Goal: Information Seeking & Learning: Find specific fact

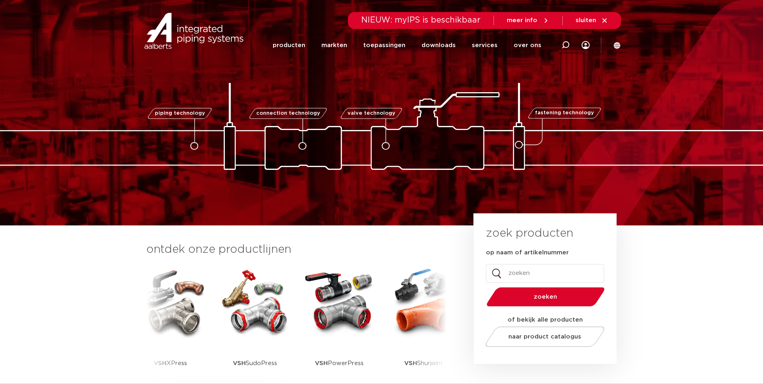
drag, startPoint x: 0, startPoint y: 0, endPoint x: 561, endPoint y: 36, distance: 562.1
click at [561, 36] on div at bounding box center [566, 44] width 32 height 61
click at [562, 45] on icon at bounding box center [565, 45] width 11 height 11
click at [568, 40] on div at bounding box center [566, 44] width 8 height 61
click at [333, 43] on input "Zoeken" at bounding box center [444, 44] width 253 height 16
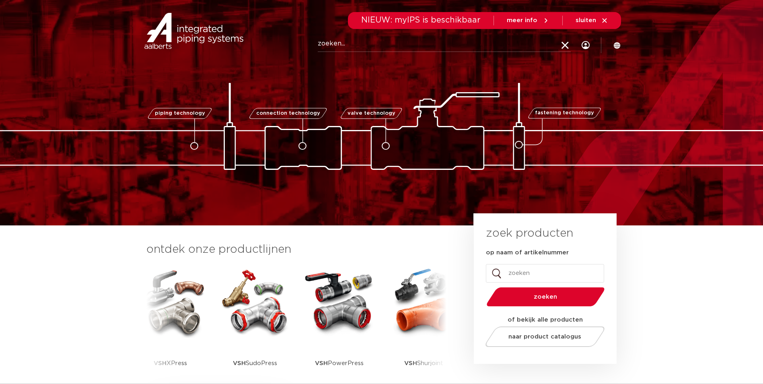
paste input "123460743"
type input "123460743"
click button "Zoeken" at bounding box center [0, 0] width 0 height 0
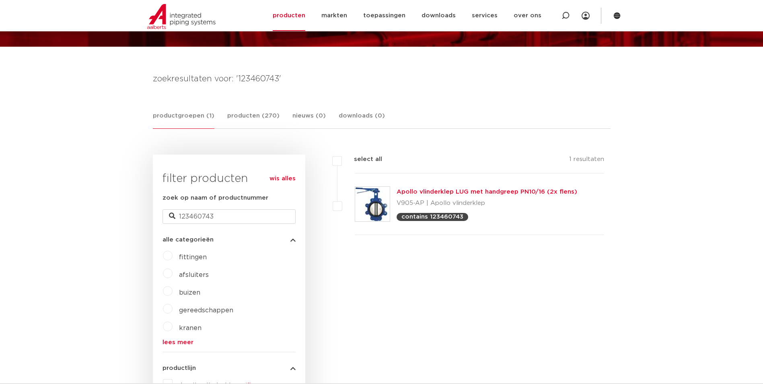
scroll to position [81, 0]
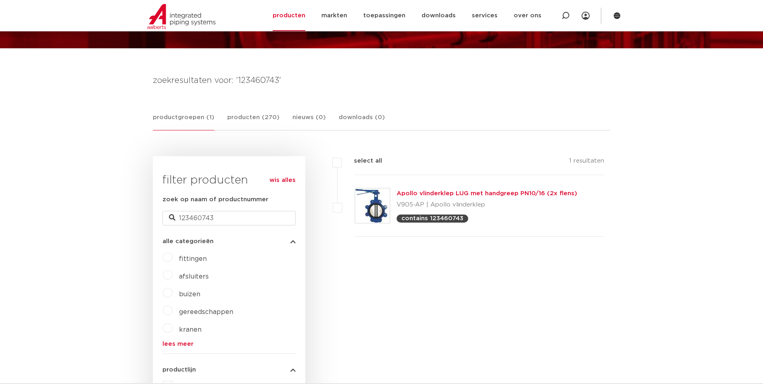
click at [373, 209] on img at bounding box center [372, 205] width 35 height 35
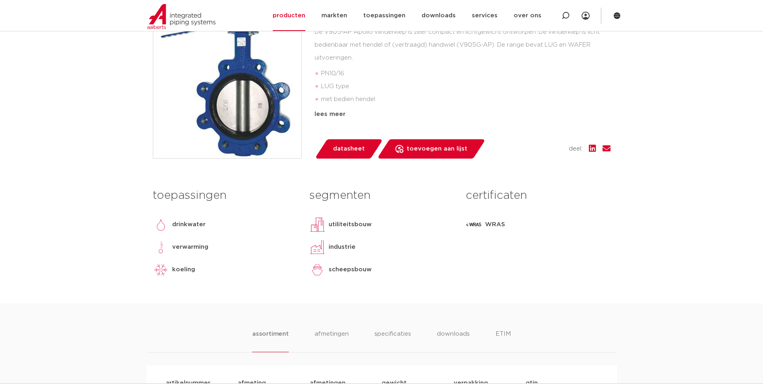
scroll to position [201, 0]
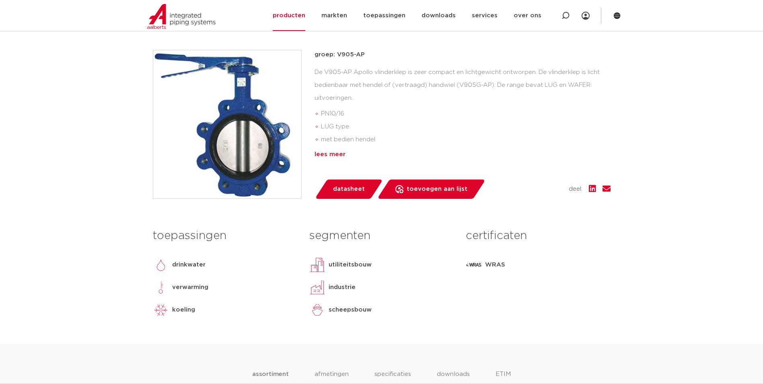
click at [330, 155] on div "lees meer" at bounding box center [463, 155] width 296 height 10
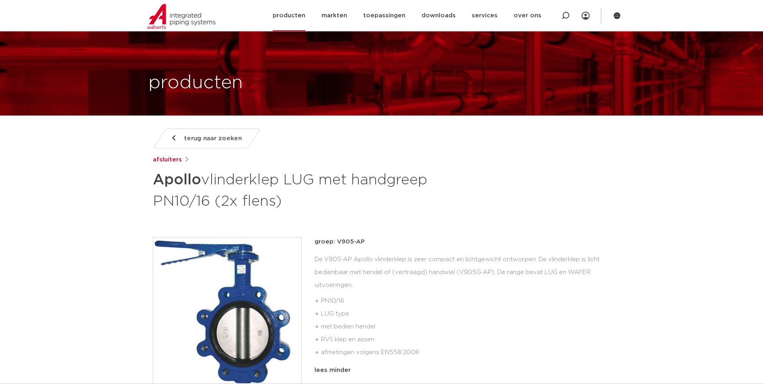
scroll to position [0, 0]
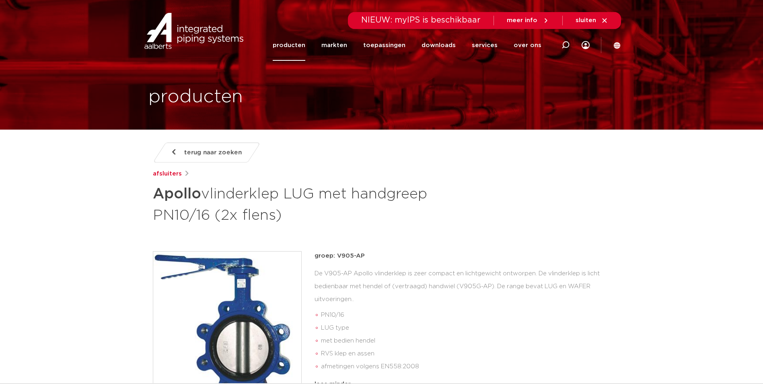
click at [567, 45] on icon at bounding box center [566, 45] width 8 height 8
click at [347, 44] on input "Zoeken" at bounding box center [444, 44] width 253 height 16
paste input "123460754"
type input "123460754"
click button "Zoeken" at bounding box center [0, 0] width 0 height 0
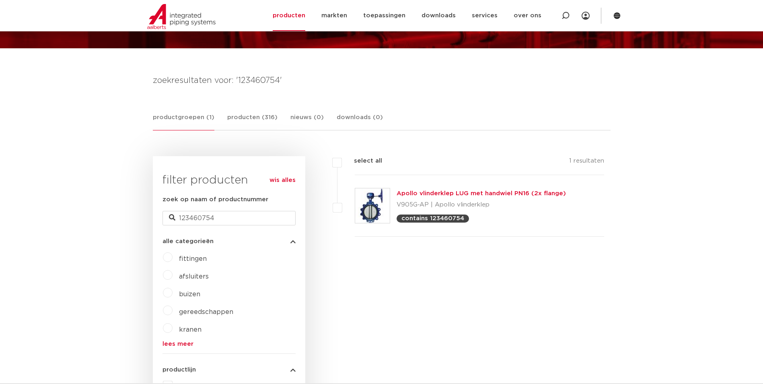
click at [373, 196] on img at bounding box center [372, 205] width 35 height 35
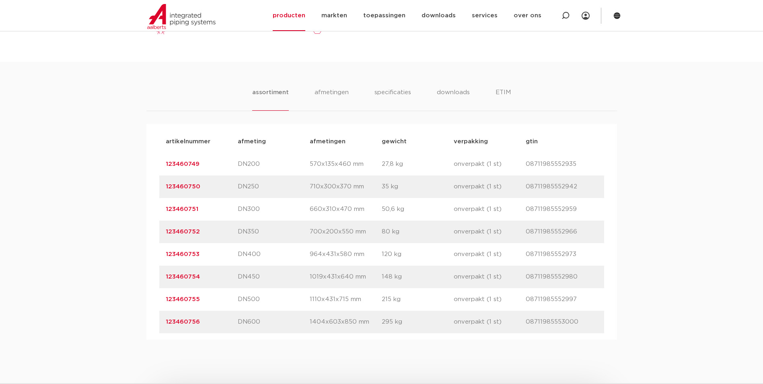
scroll to position [282, 0]
